Goal: Task Accomplishment & Management: Manage account settings

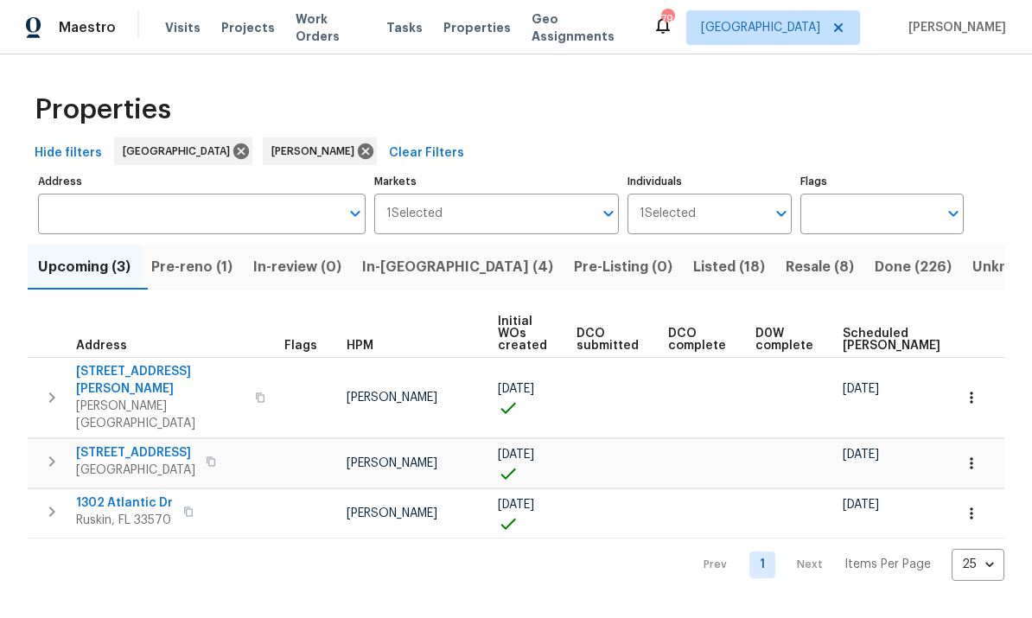
click at [416, 263] on span "In-reno (4)" at bounding box center [457, 267] width 191 height 24
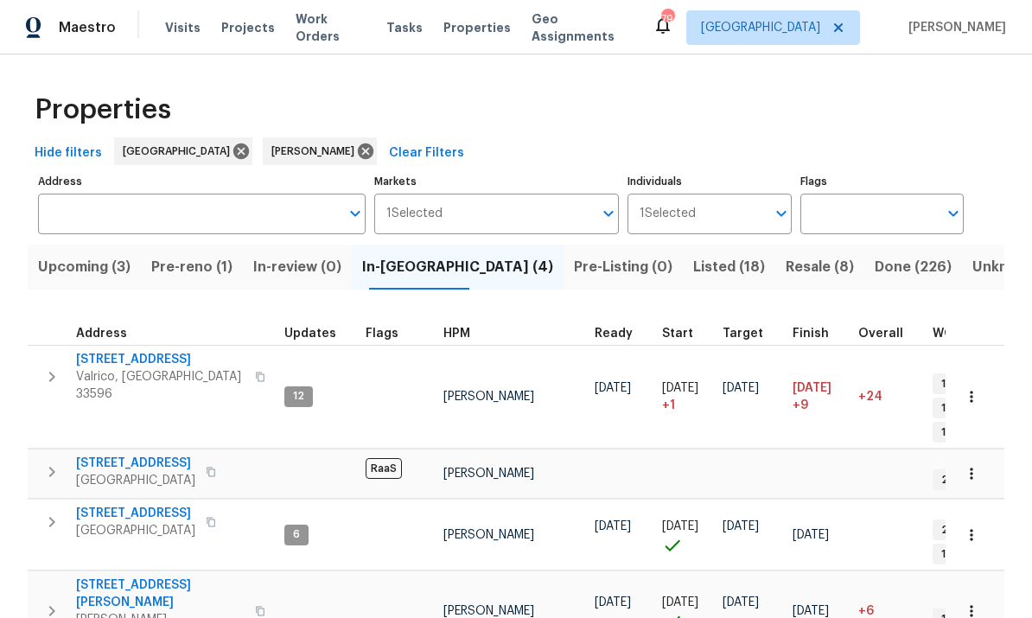
click at [190, 274] on span "Pre-reno (1)" at bounding box center [191, 267] width 81 height 24
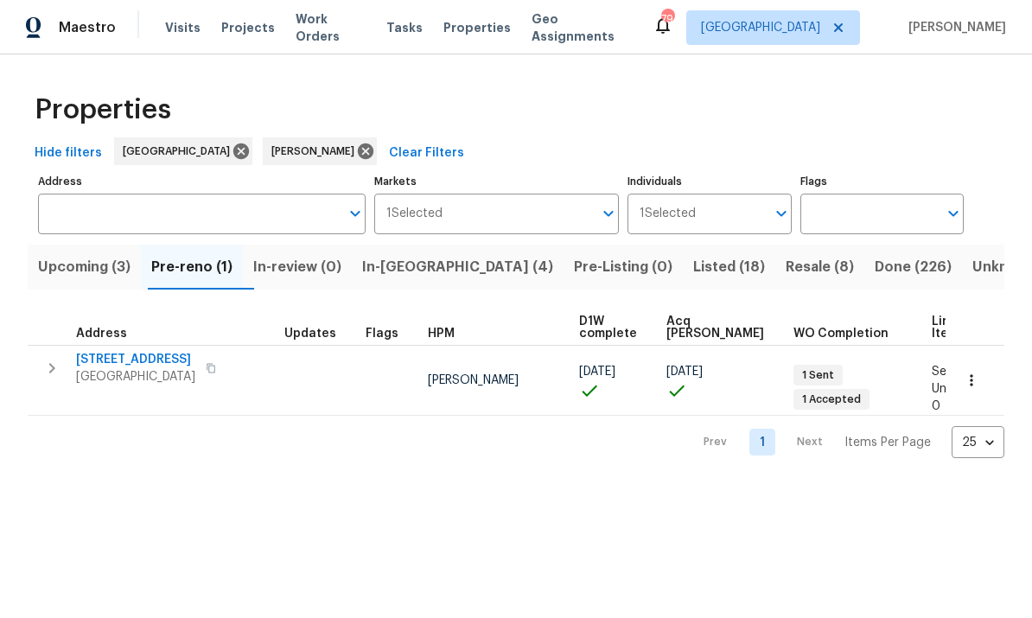
click at [53, 371] on icon "button" at bounding box center [52, 368] width 6 height 10
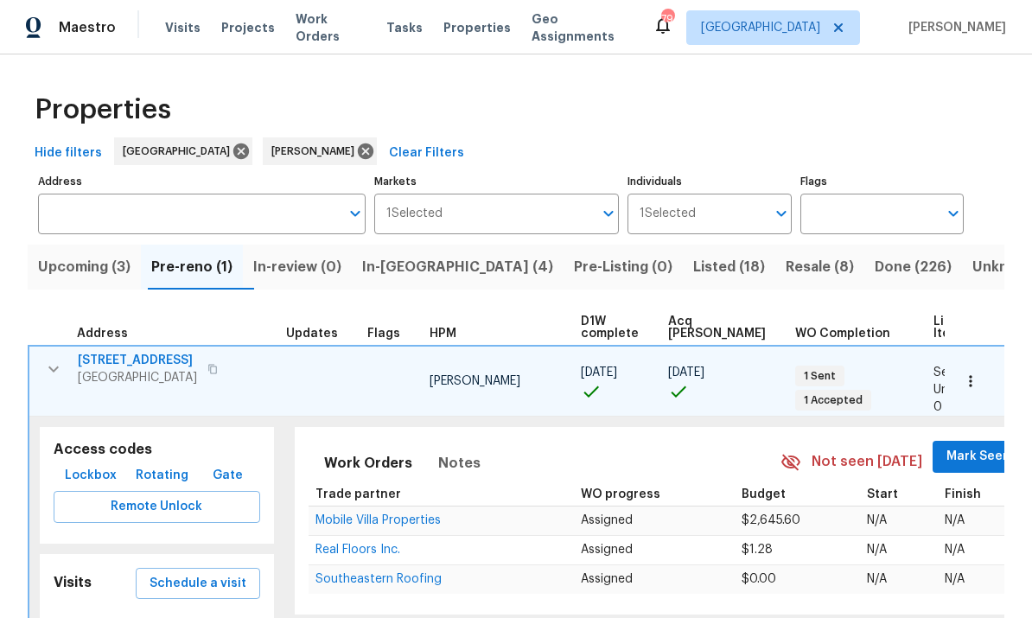
click at [132, 359] on span "[STREET_ADDRESS]" at bounding box center [137, 360] width 119 height 17
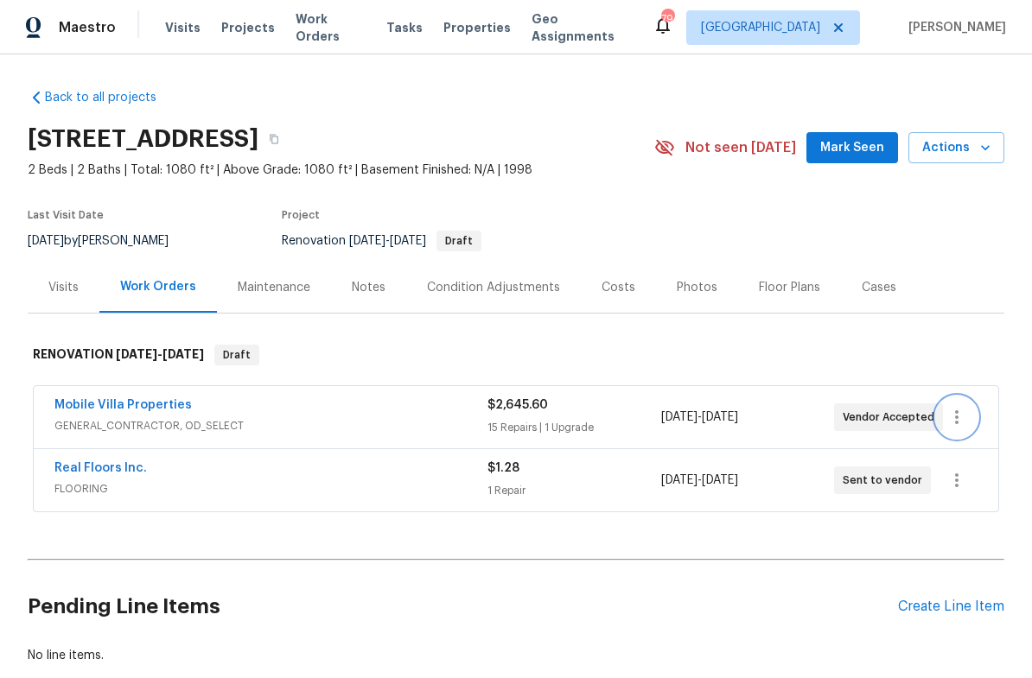
click at [967, 417] on icon "button" at bounding box center [956, 417] width 21 height 21
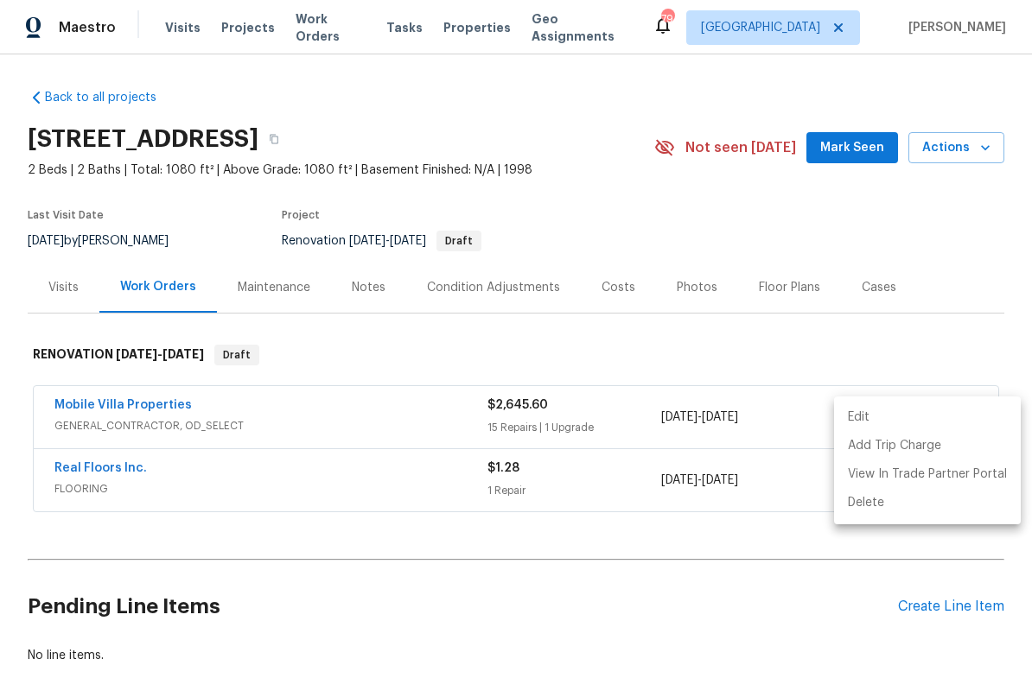
click at [944, 429] on li "Edit" at bounding box center [927, 417] width 187 height 29
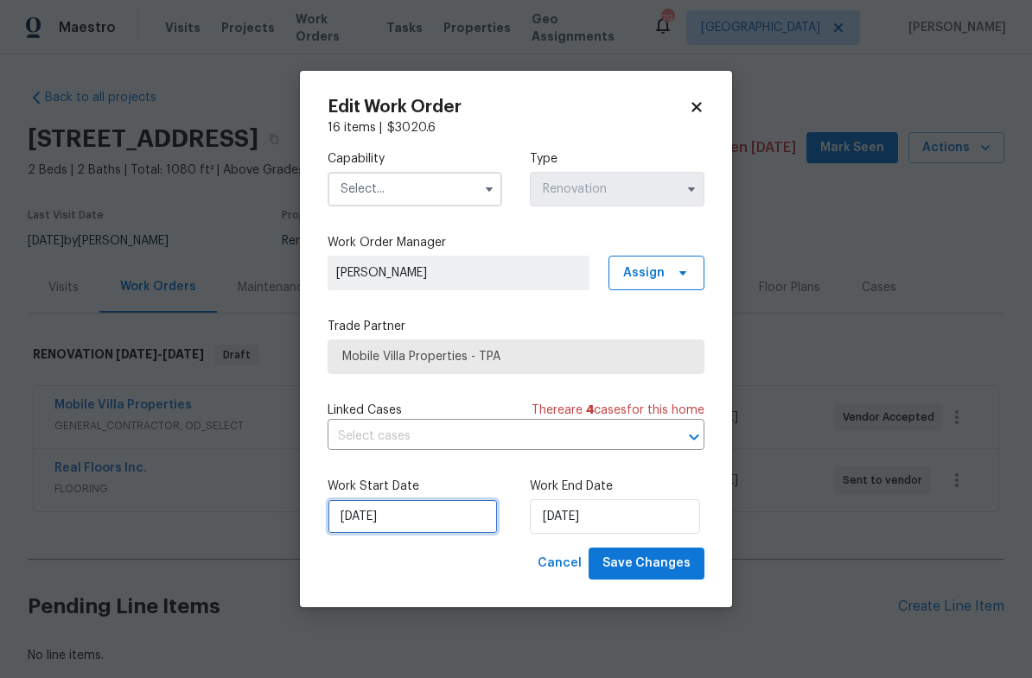
click at [430, 534] on input "[DATE]" at bounding box center [412, 516] width 170 height 35
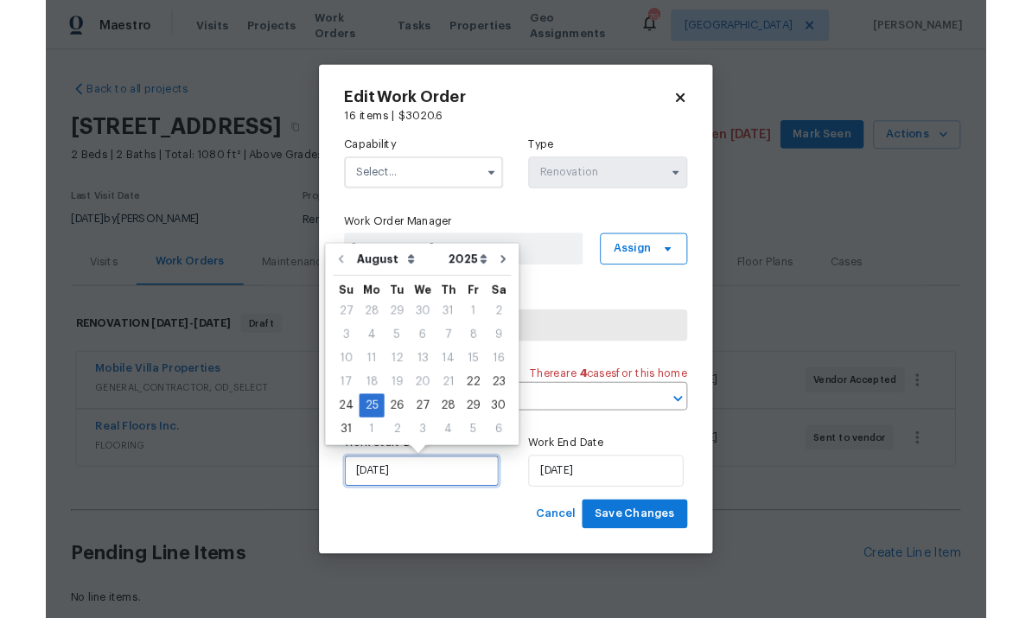
scroll to position [5, 0]
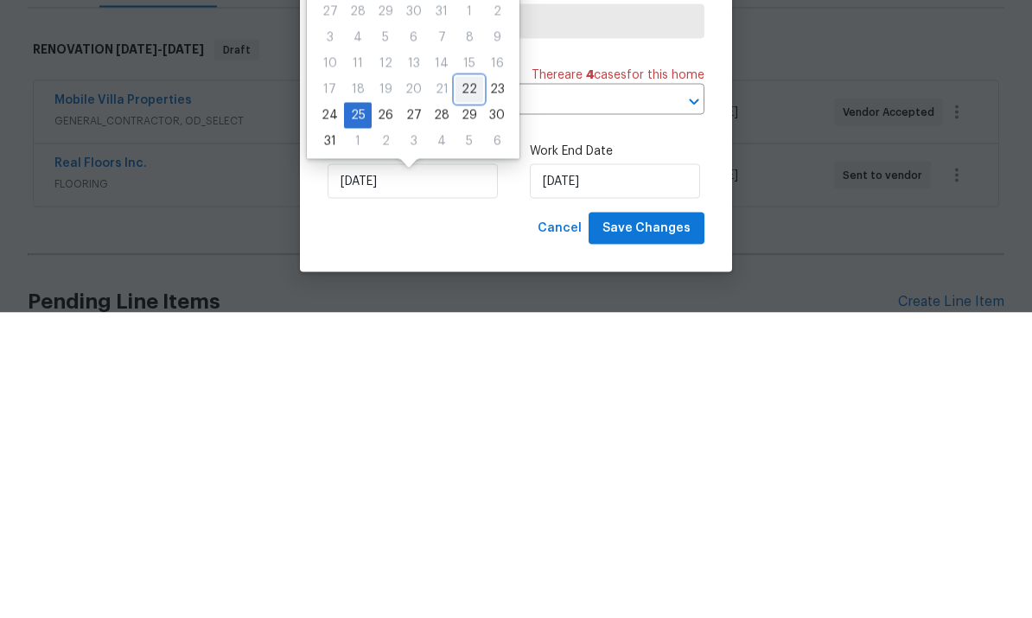
click at [459, 383] on div "22" at bounding box center [469, 395] width 28 height 24
type input "[DATE]"
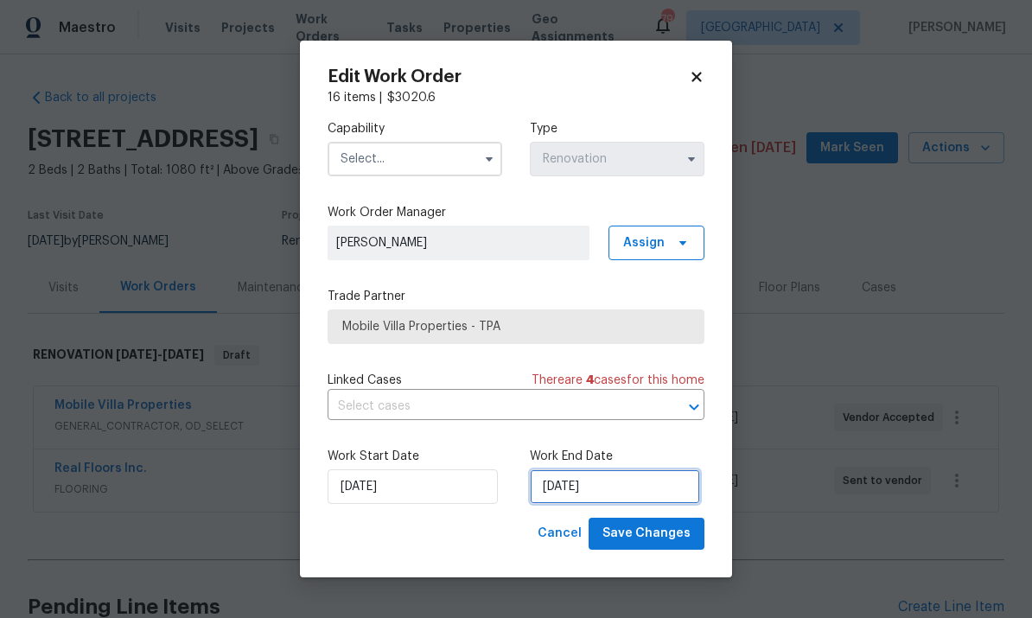
click at [612, 484] on input "[DATE]" at bounding box center [615, 486] width 170 height 35
select select "8"
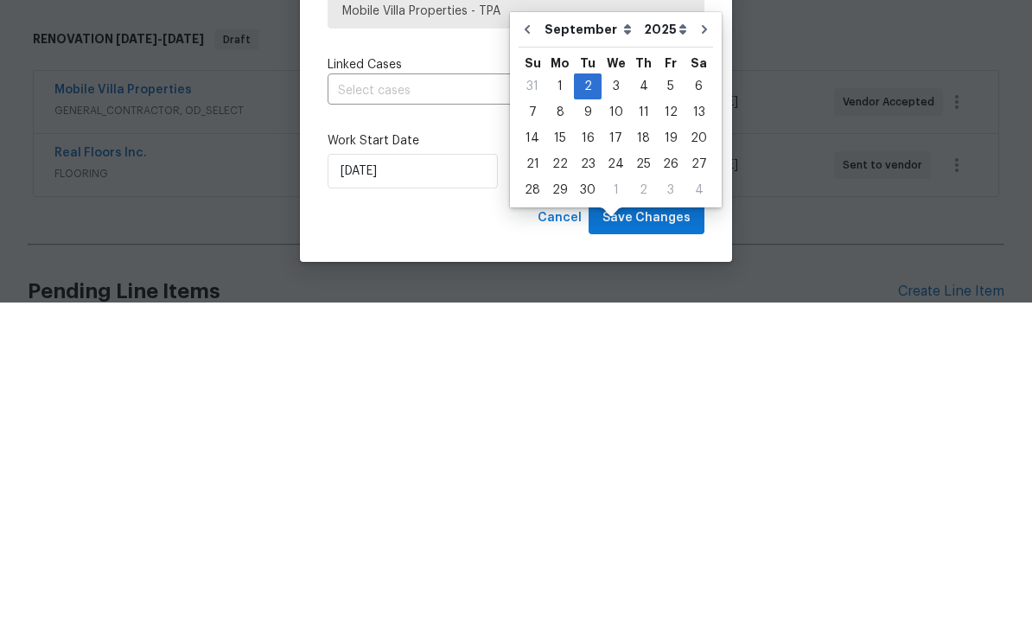
click at [506, 434] on div "Work Start Date [DATE] Work End Date [DATE]" at bounding box center [515, 476] width 377 height 84
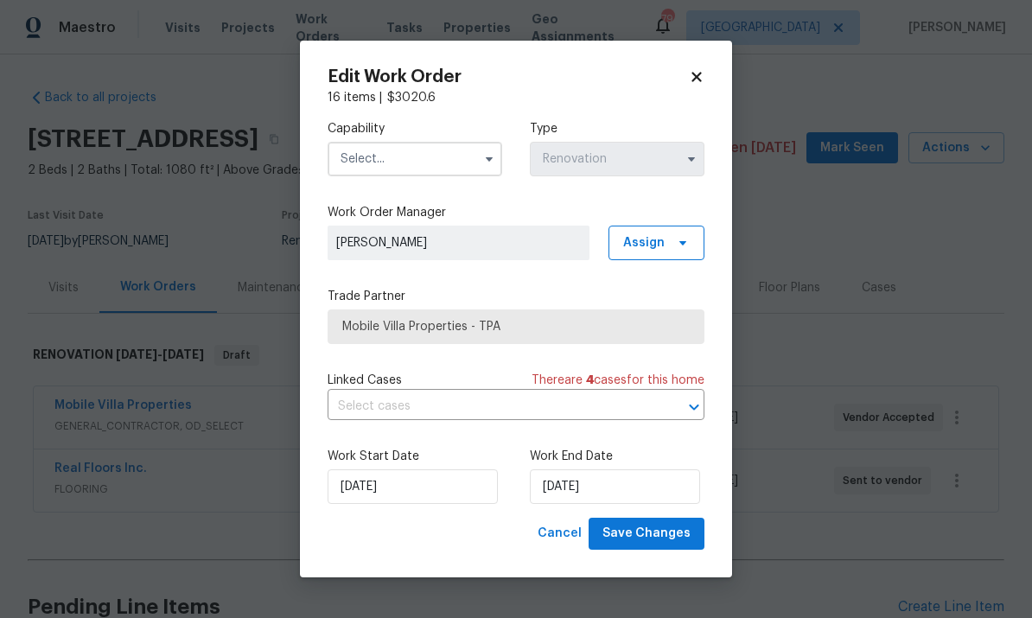
click at [445, 154] on input "text" at bounding box center [414, 159] width 175 height 35
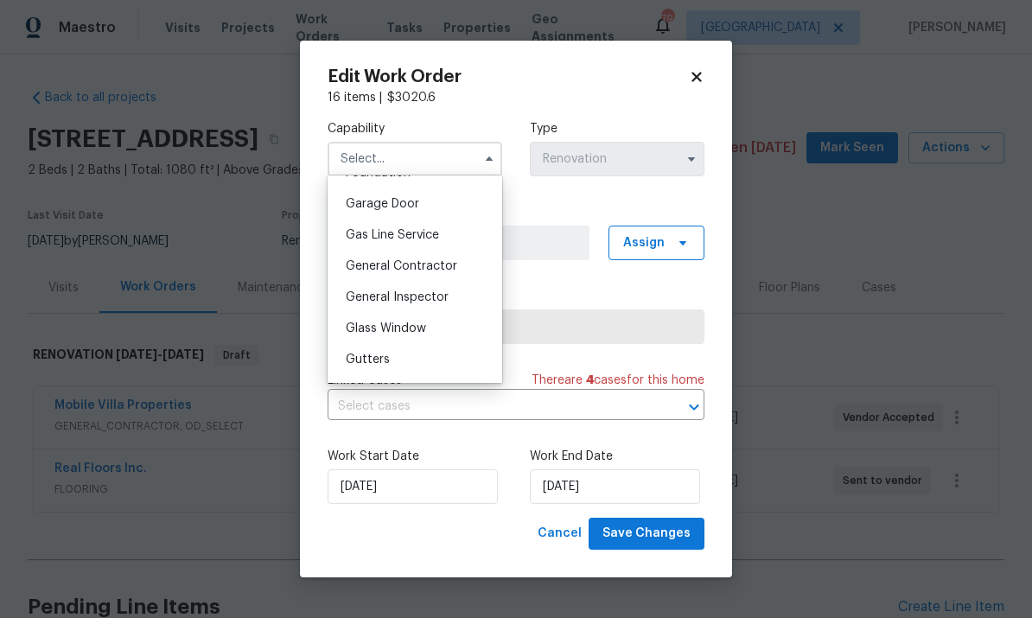
scroll to position [756, 0]
click at [435, 270] on span "General Contractor" at bounding box center [401, 265] width 111 height 12
type input "General Contractor"
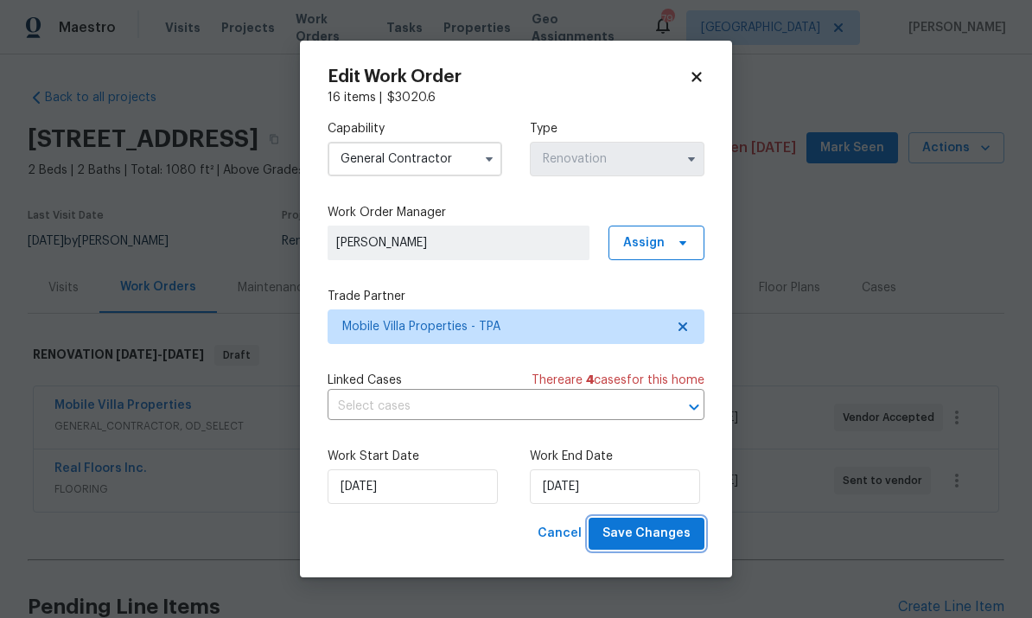
click at [670, 536] on span "Save Changes" at bounding box center [646, 534] width 88 height 22
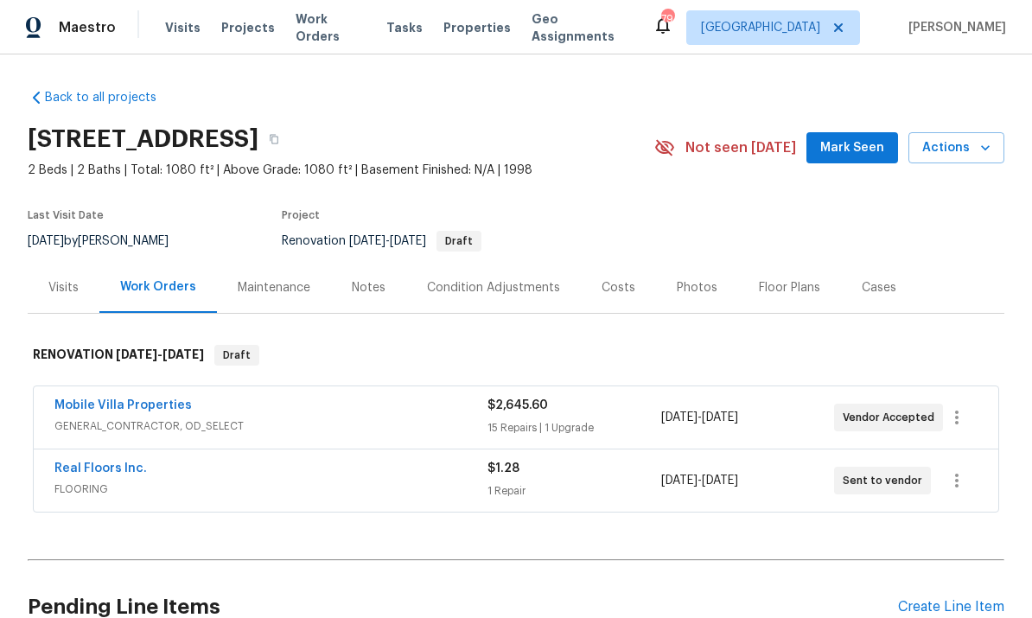
click at [85, 399] on link "Mobile Villa Properties" at bounding box center [122, 405] width 137 height 12
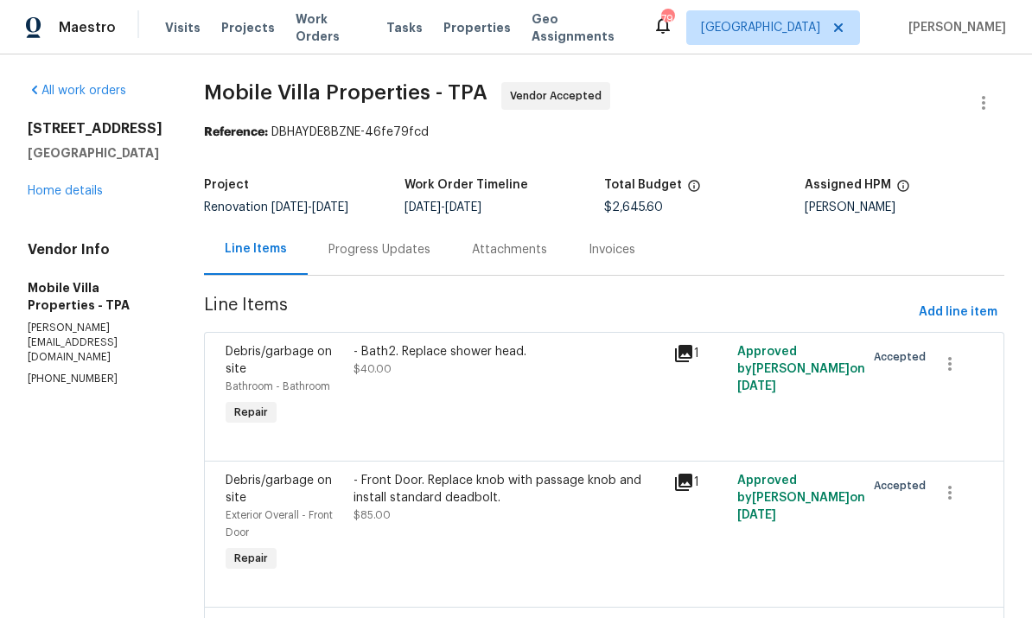
click at [37, 197] on link "Home details" at bounding box center [65, 191] width 75 height 12
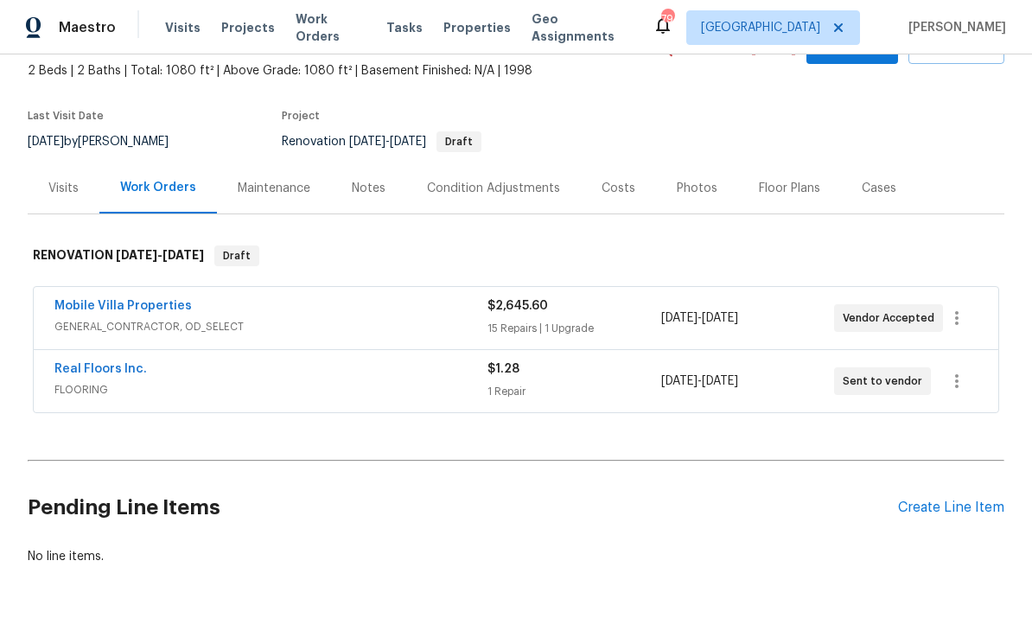
scroll to position [98, 0]
